Goal: Task Accomplishment & Management: Complete application form

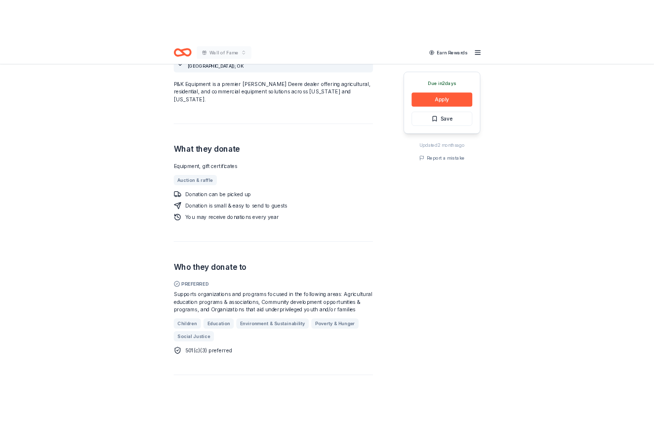
scroll to position [307, 0]
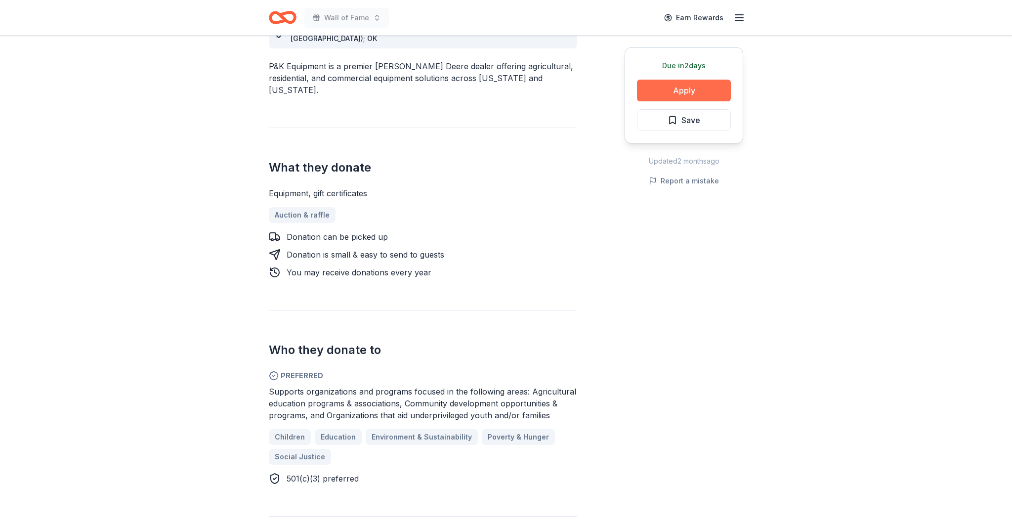
click at [685, 85] on button "Apply" at bounding box center [684, 91] width 94 height 22
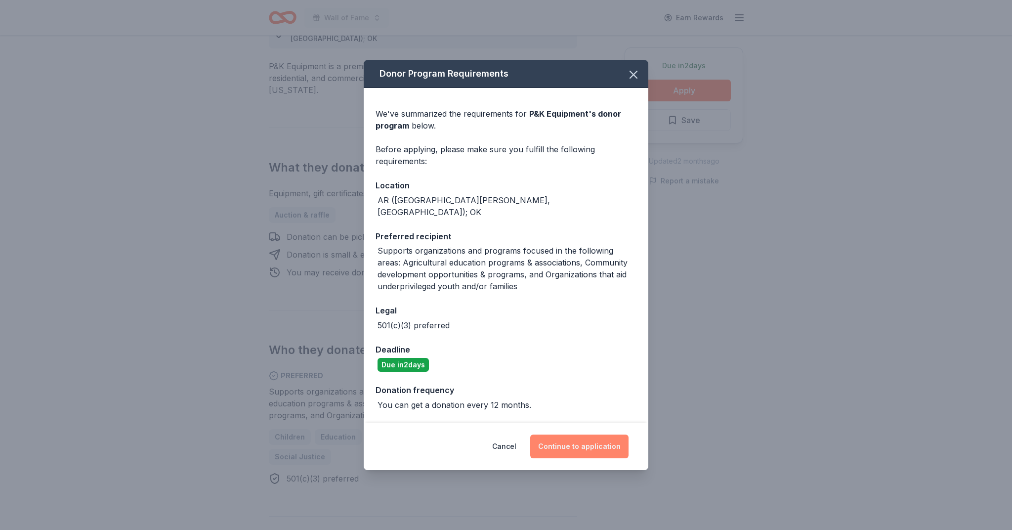
click at [568, 445] on button "Continue to application" at bounding box center [579, 446] width 98 height 24
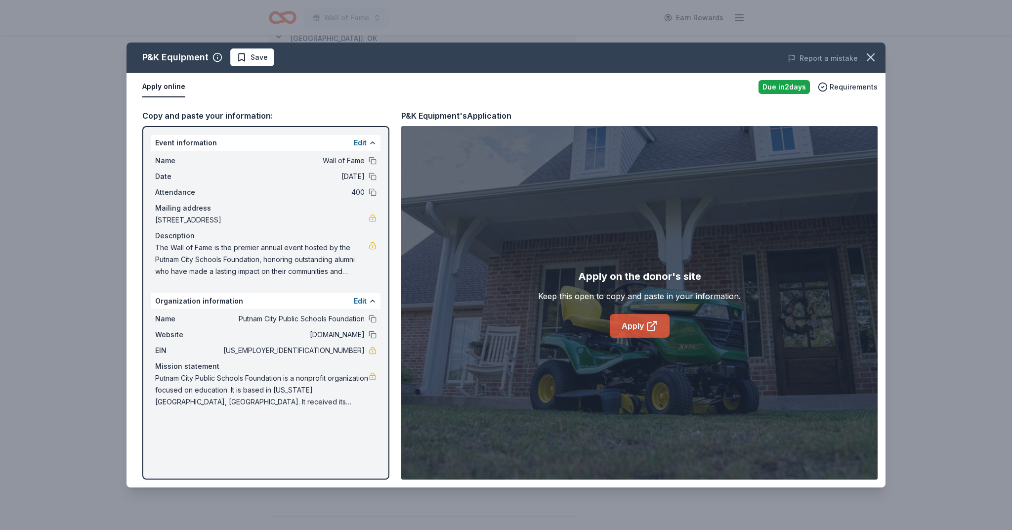
click at [635, 329] on link "Apply" at bounding box center [640, 326] width 60 height 24
click at [639, 327] on link "Apply" at bounding box center [640, 326] width 60 height 24
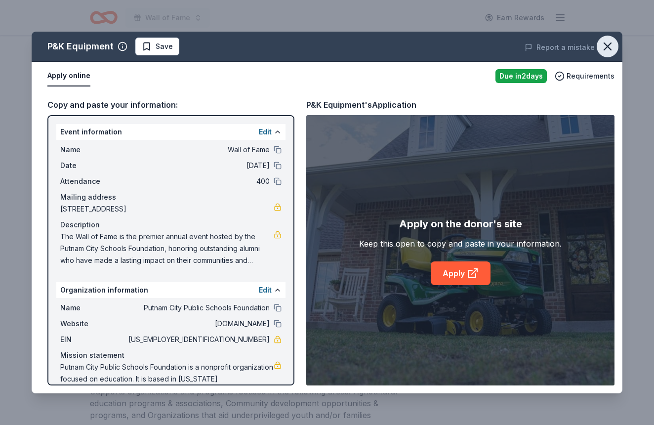
click at [608, 47] on icon "button" at bounding box center [607, 46] width 7 height 7
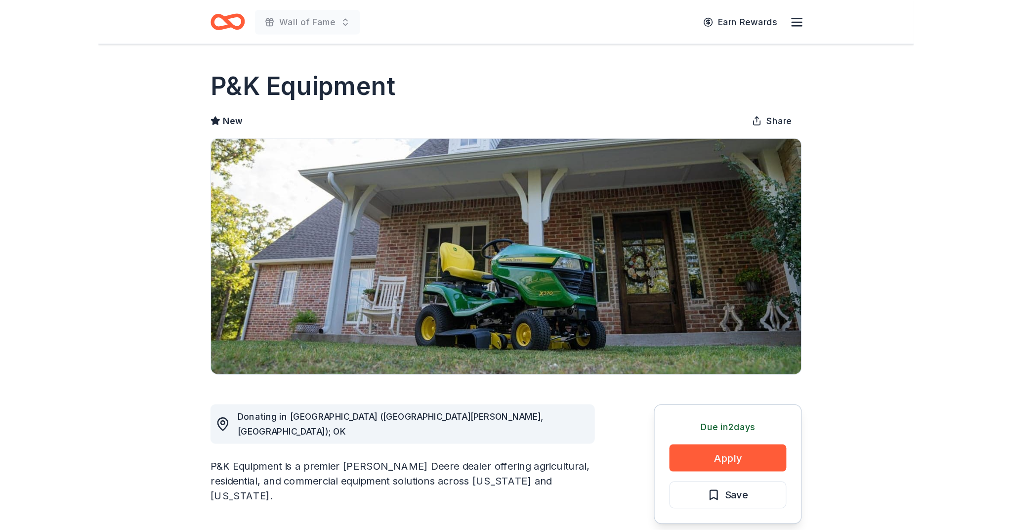
scroll to position [0, 0]
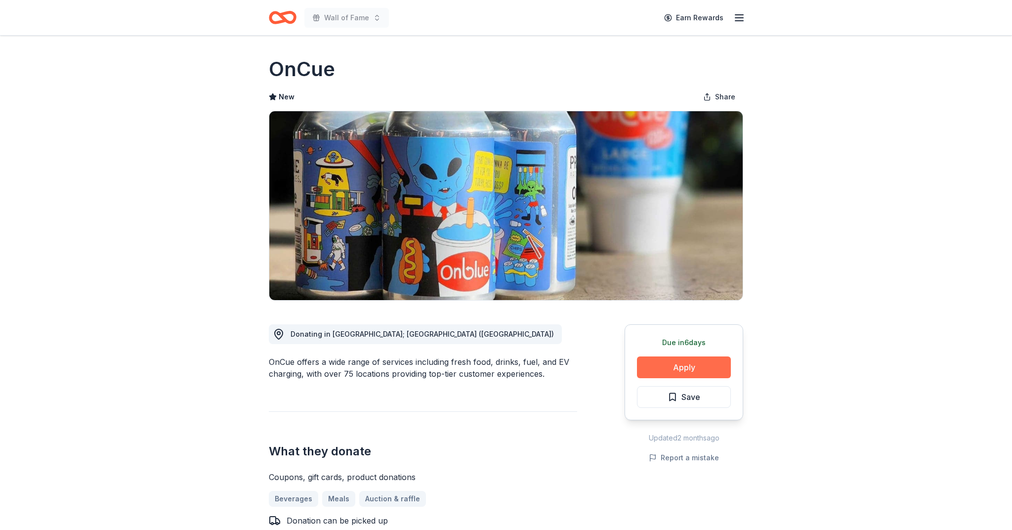
click at [682, 371] on button "Apply" at bounding box center [684, 367] width 94 height 22
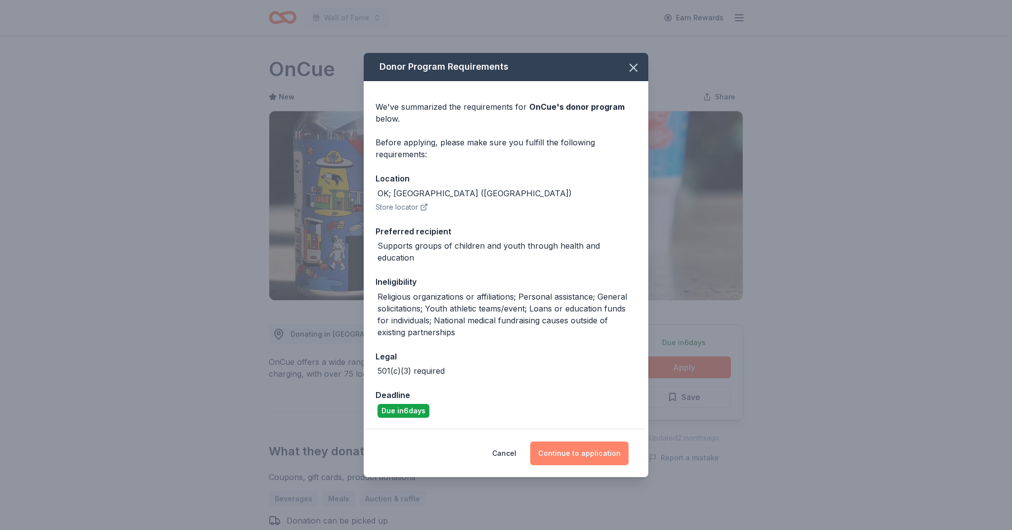
click at [577, 441] on button "Continue to application" at bounding box center [579, 453] width 98 height 24
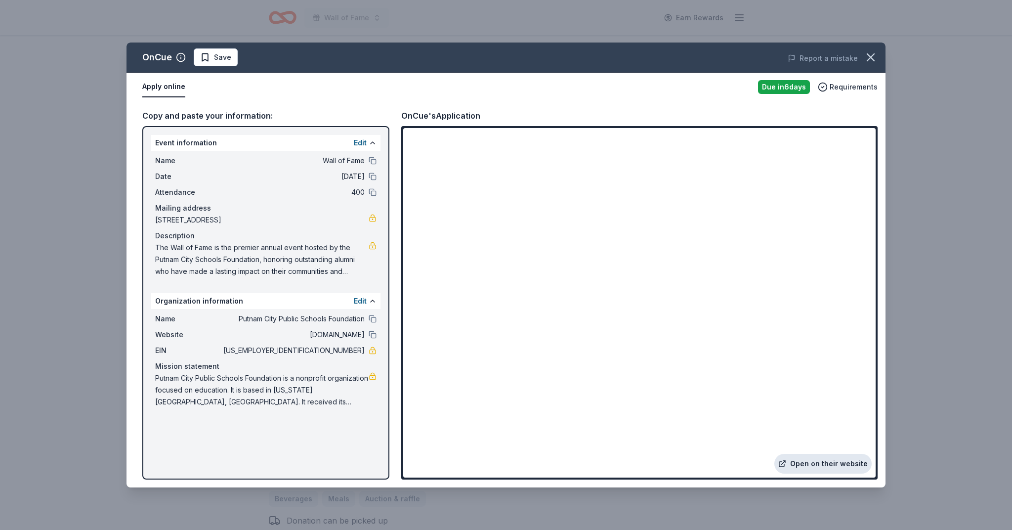
click at [810, 464] on link "Open on their website" at bounding box center [822, 464] width 97 height 20
click at [373, 322] on button at bounding box center [373, 319] width 8 height 8
drag, startPoint x: 328, startPoint y: 350, endPoint x: 362, endPoint y: 350, distance: 34.1
click at [363, 351] on span "[US_EMPLOYER_IDENTIFICATION_NUMBER]" at bounding box center [292, 350] width 143 height 12
